Goal: Task Accomplishment & Management: Use online tool/utility

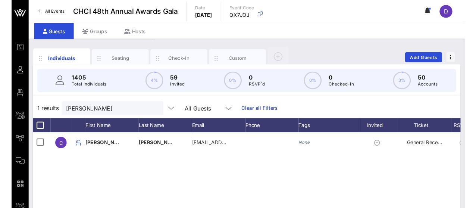
scroll to position [0, 0]
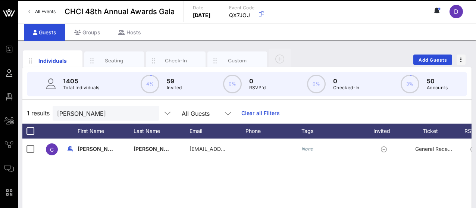
click at [57, 28] on div "Guests" at bounding box center [44, 32] width 41 height 17
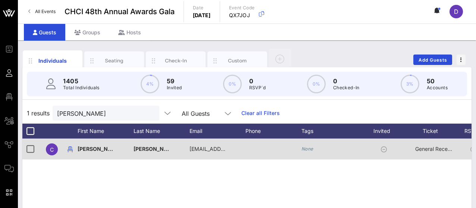
click at [425, 150] on span "General Reception" at bounding box center [437, 149] width 45 height 6
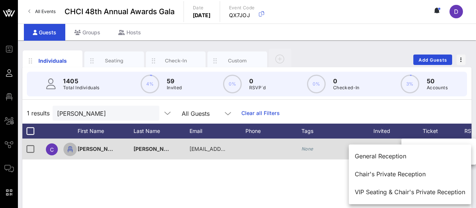
click at [69, 149] on icon "button" at bounding box center [70, 149] width 9 height 9
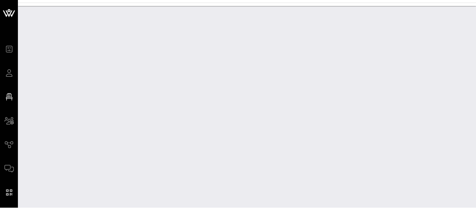
scroll to position [18969, 0]
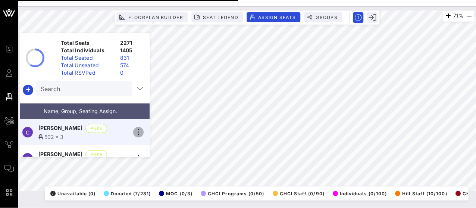
click at [137, 132] on icon "button" at bounding box center [138, 132] width 9 height 9
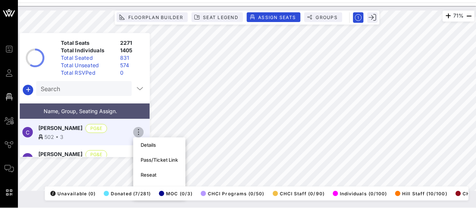
scroll to position [18983, 0]
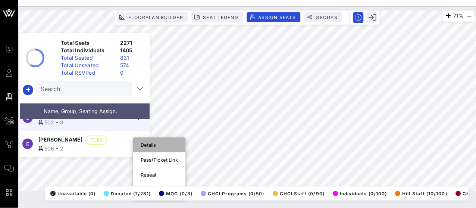
click at [149, 144] on div "Details" at bounding box center [159, 145] width 37 height 6
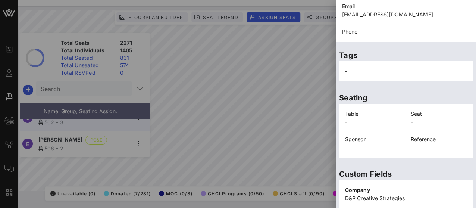
scroll to position [0, 0]
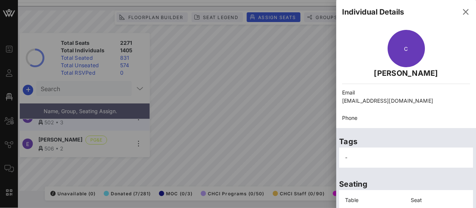
click at [461, 11] on icon "button" at bounding box center [465, 11] width 9 height 9
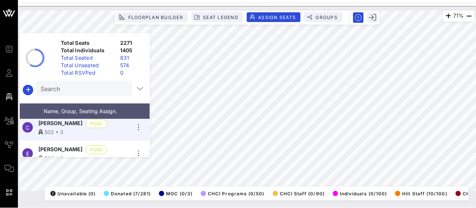
scroll to position [18972, 0]
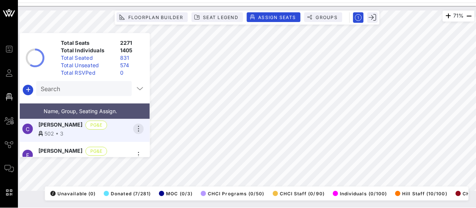
click at [140, 130] on icon "button" at bounding box center [138, 128] width 9 height 9
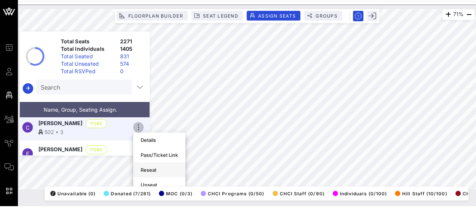
scroll to position [37, 0]
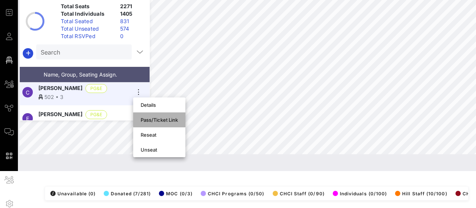
click at [165, 121] on div "Pass/Ticket Link" at bounding box center [159, 120] width 37 height 6
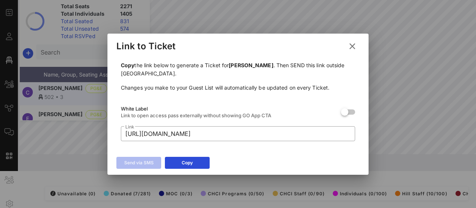
click at [353, 46] on icon at bounding box center [352, 45] width 12 height 11
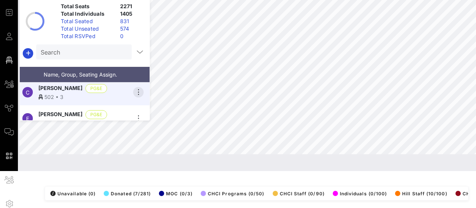
click at [139, 91] on icon "button" at bounding box center [138, 92] width 9 height 9
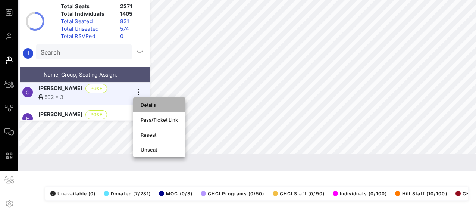
click at [166, 107] on div "Details" at bounding box center [159, 105] width 37 height 6
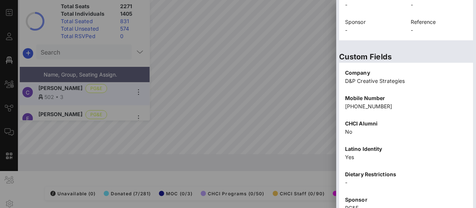
scroll to position [237, 0]
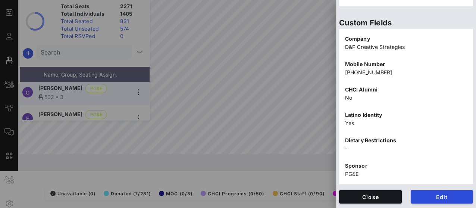
click at [390, 193] on button "Close" at bounding box center [370, 196] width 63 height 13
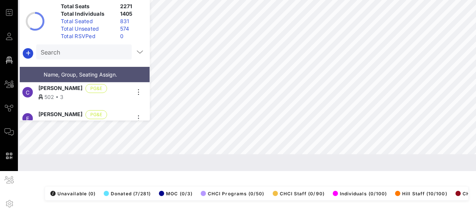
click at [317, 159] on div "34% Floorplan Builder Seat Legend Assign Seats Groups Exit Total Seats 2271 Tot…" at bounding box center [247, 70] width 458 height 202
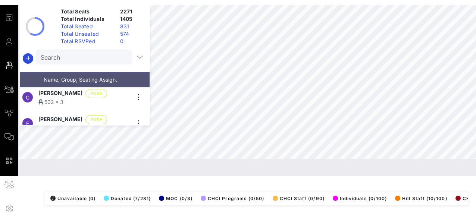
scroll to position [27, 0]
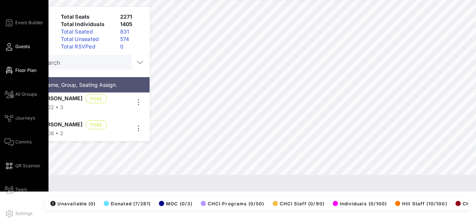
click at [10, 46] on icon at bounding box center [8, 46] width 9 height 1
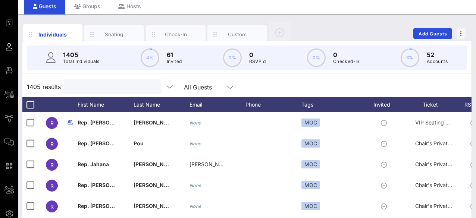
click at [100, 84] on input "text" at bounding box center [111, 87] width 87 height 10
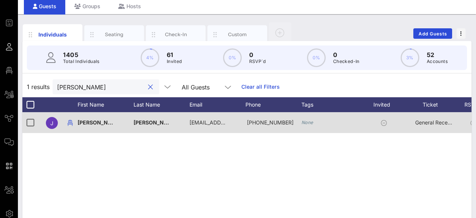
type input "[PERSON_NAME]"
click at [83, 122] on span "[PERSON_NAME]" at bounding box center [100, 122] width 44 height 6
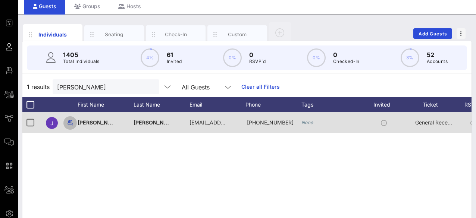
click at [71, 125] on icon "button" at bounding box center [70, 123] width 9 height 9
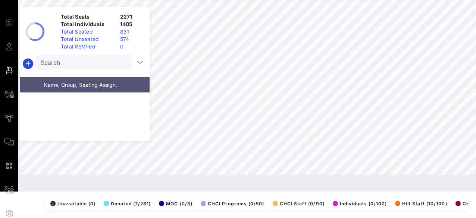
scroll to position [31118, 0]
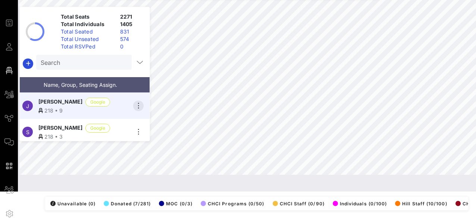
click at [138, 104] on icon "button" at bounding box center [138, 106] width 9 height 9
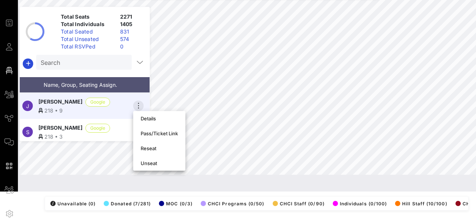
click at [138, 104] on icon "button" at bounding box center [138, 106] width 9 height 9
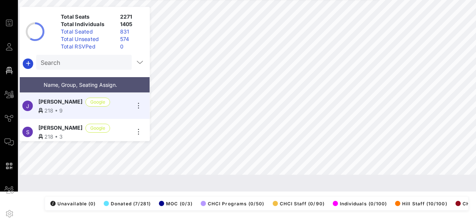
click at [54, 101] on span "[PERSON_NAME]" at bounding box center [60, 102] width 44 height 9
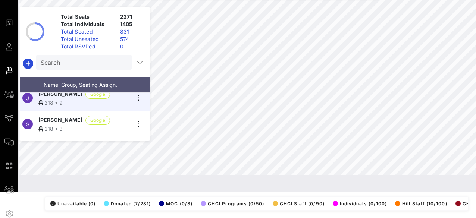
scroll to position [31146, 0]
